Goal: Task Accomplishment & Management: Manage account settings

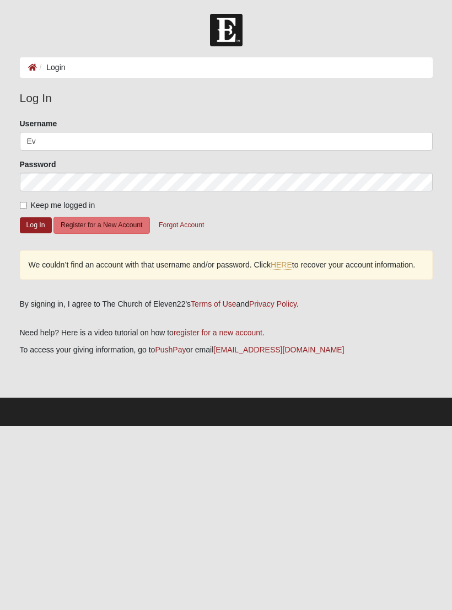
type input "E"
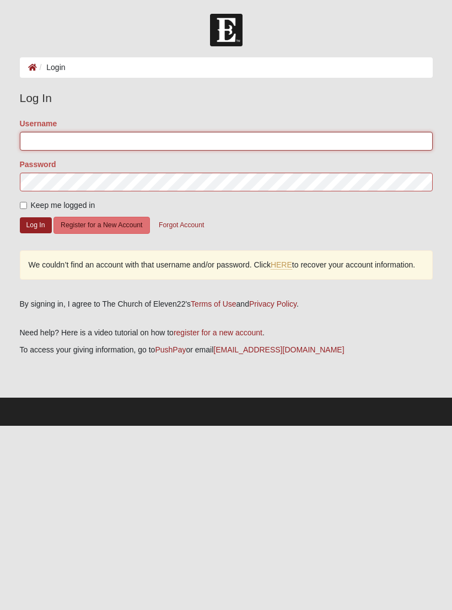
click at [45, 144] on input "Username" at bounding box center [226, 141] width 413 height 19
click at [159, 74] on ol "Login" at bounding box center [226, 67] width 413 height 20
click at [47, 136] on input "Username" at bounding box center [226, 141] width 413 height 19
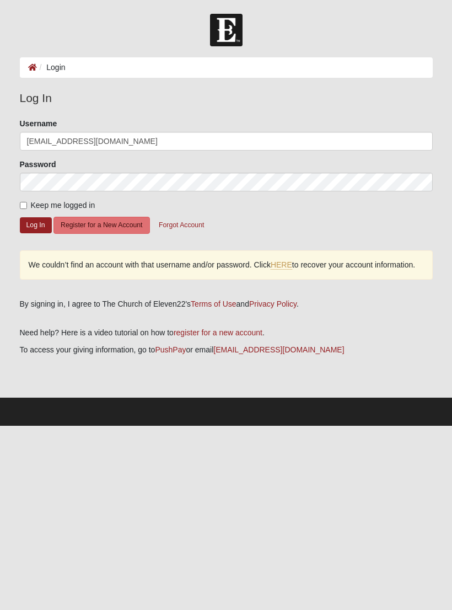
click at [35, 218] on button "Log In" at bounding box center [36, 225] width 32 height 16
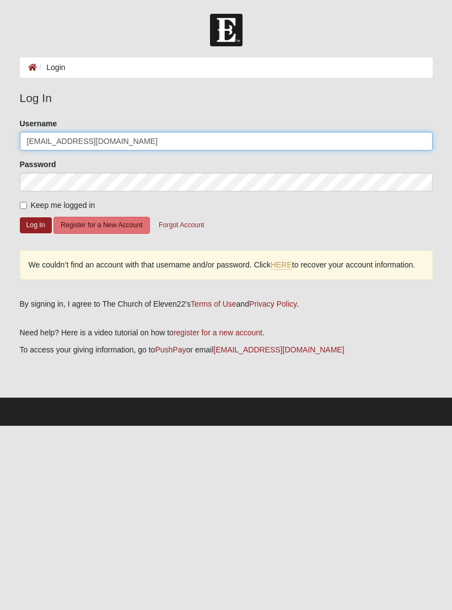
click at [29, 142] on input "[EMAIL_ADDRESS][DOMAIN_NAME]" at bounding box center [226, 141] width 413 height 19
click at [202, 136] on input "[EMAIL_ADDRESS][DOMAIN_NAME]" at bounding box center [226, 141] width 413 height 19
click at [137, 138] on input "[EMAIL_ADDRESS][DOMAIN_NAME]" at bounding box center [226, 141] width 413 height 19
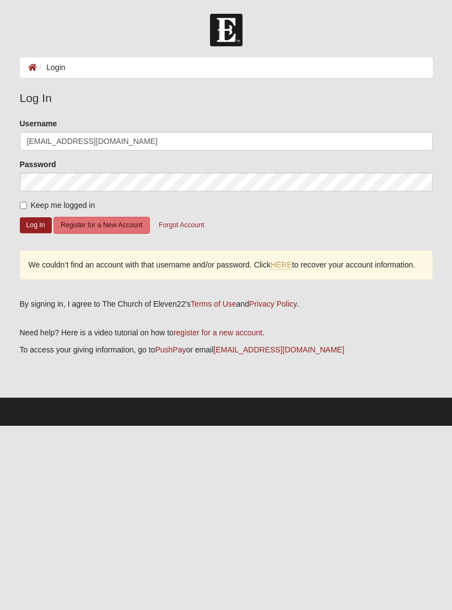
click at [36, 224] on button "Log In" at bounding box center [36, 225] width 32 height 16
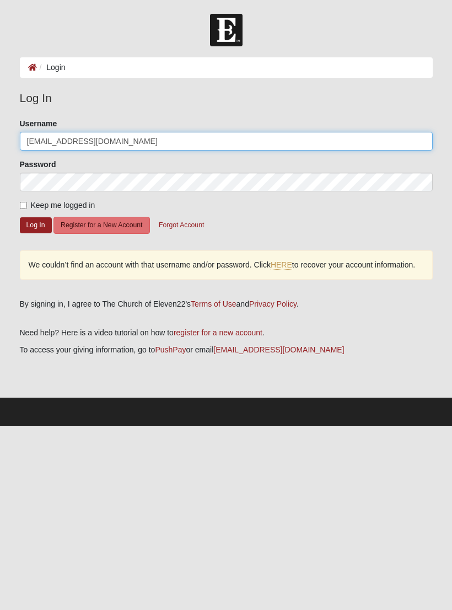
click at [139, 137] on input "[EMAIL_ADDRESS][DOMAIN_NAME]" at bounding box center [226, 141] width 413 height 19
type input "Luckyadam12"
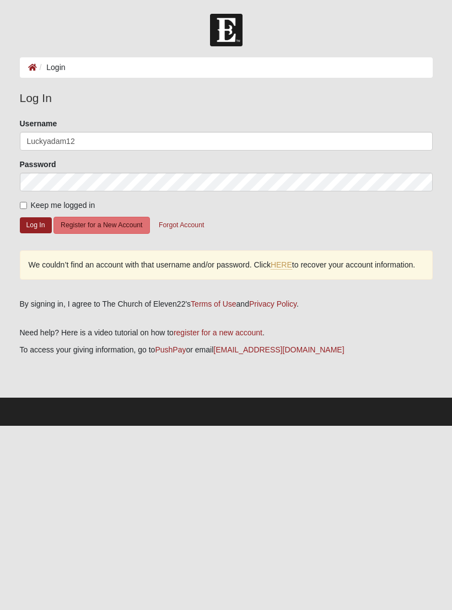
click at [33, 222] on button "Log In" at bounding box center [36, 225] width 32 height 16
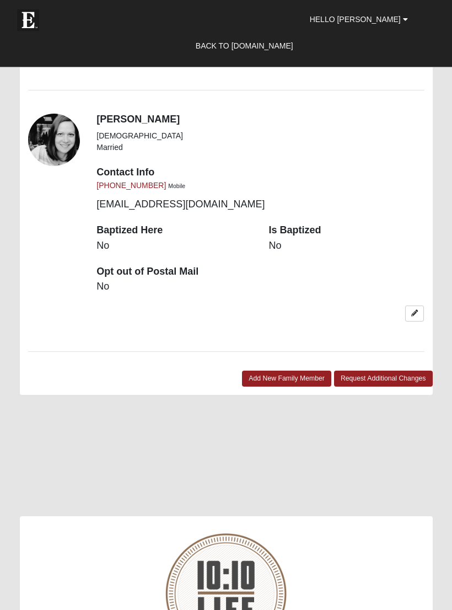
scroll to position [1945, 0]
click at [273, 39] on link "Back to [DOMAIN_NAME]" at bounding box center [244, 46] width 114 height 28
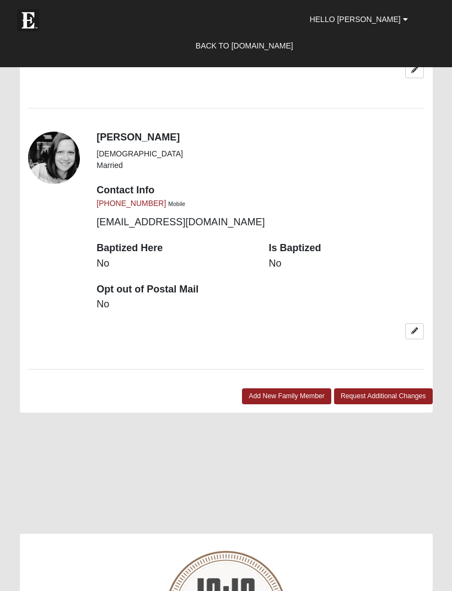
scroll to position [1945, 0]
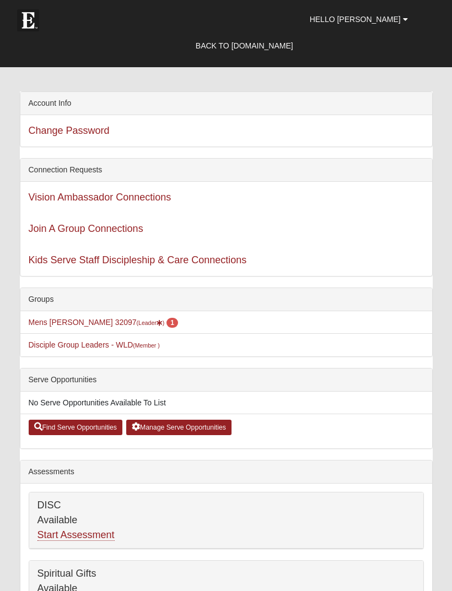
click at [273, 40] on link "Back to COE22.com" at bounding box center [244, 46] width 114 height 28
